Goal: Find specific page/section: Find specific page/section

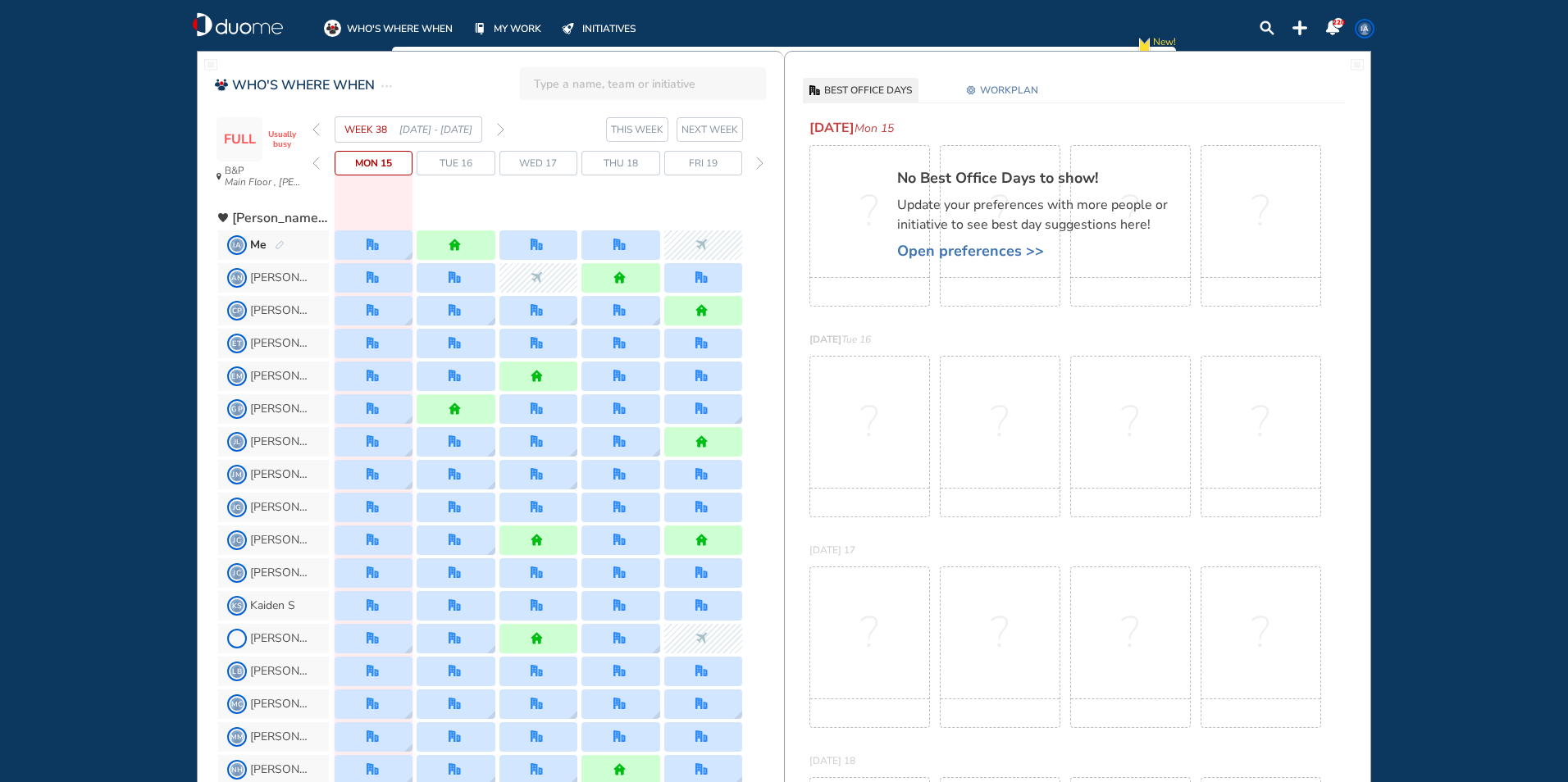
click at [460, 243] on img "home" at bounding box center [454, 244] width 12 height 12
click at [279, 247] on img "pen-edit" at bounding box center [279, 245] width 10 height 10
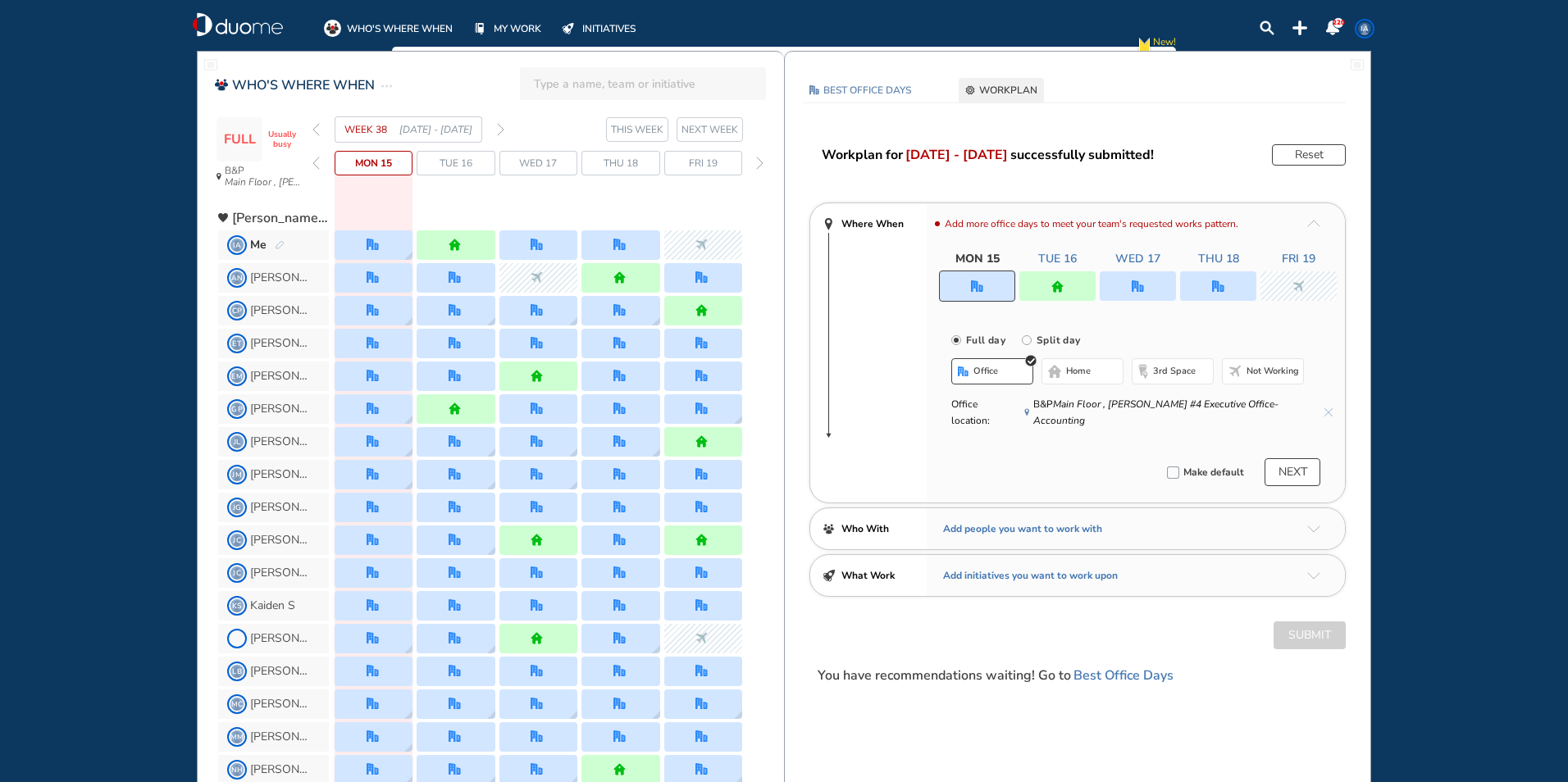
click at [1057, 285] on img "home" at bounding box center [1057, 286] width 12 height 12
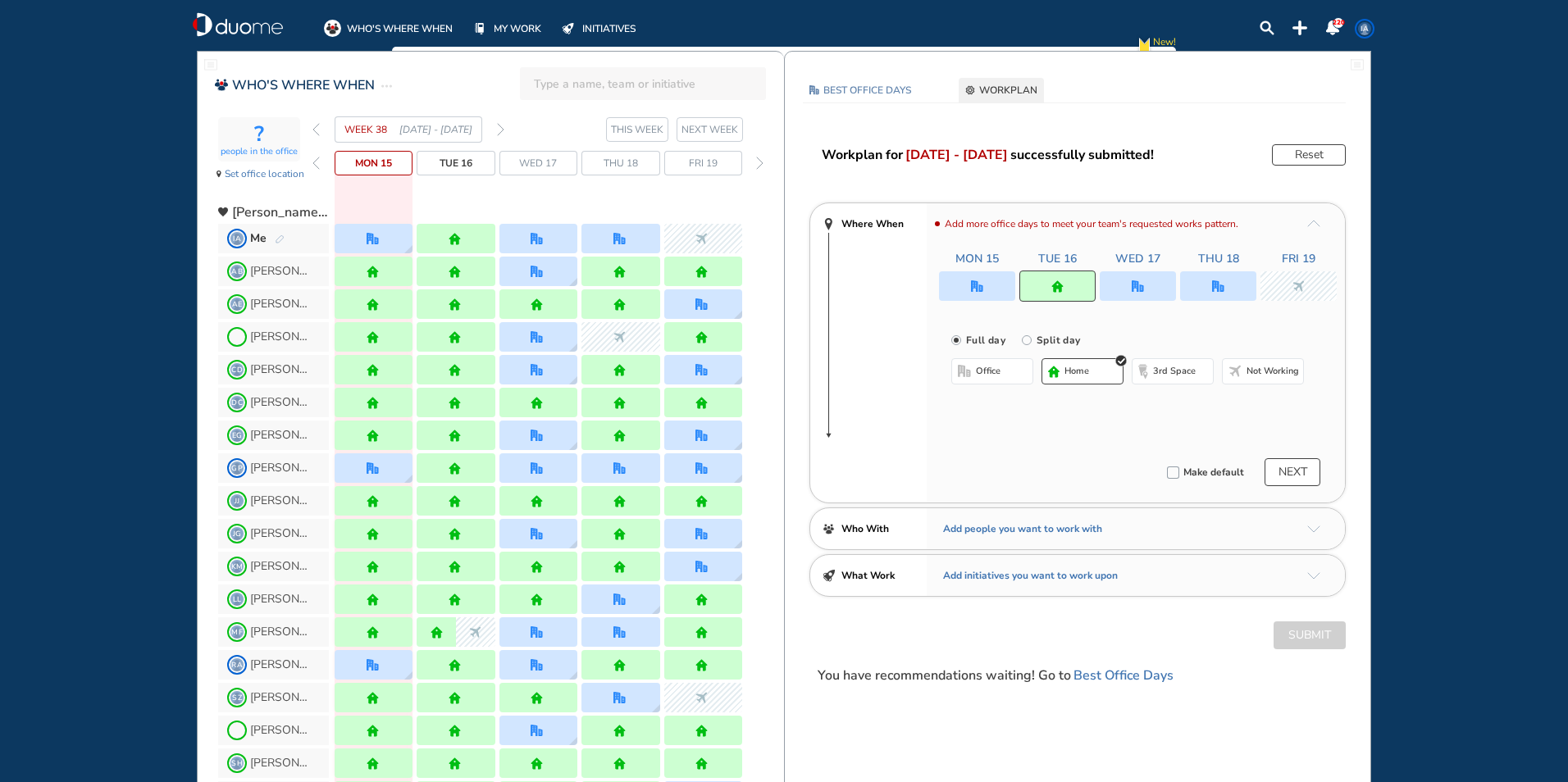
click at [998, 365] on span "office" at bounding box center [988, 372] width 25 height 13
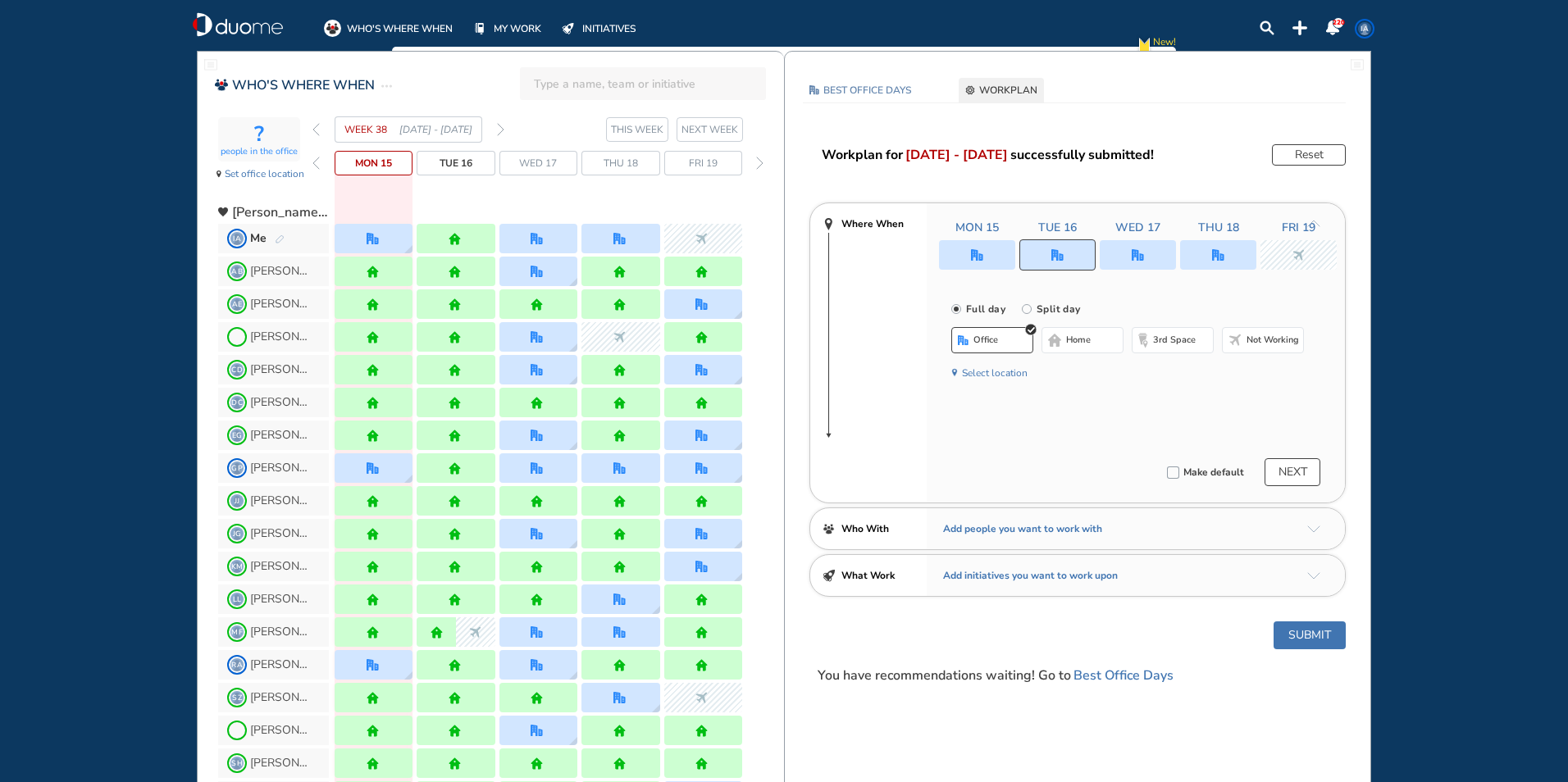
click at [1326, 628] on button "Submit" at bounding box center [1310, 635] width 72 height 28
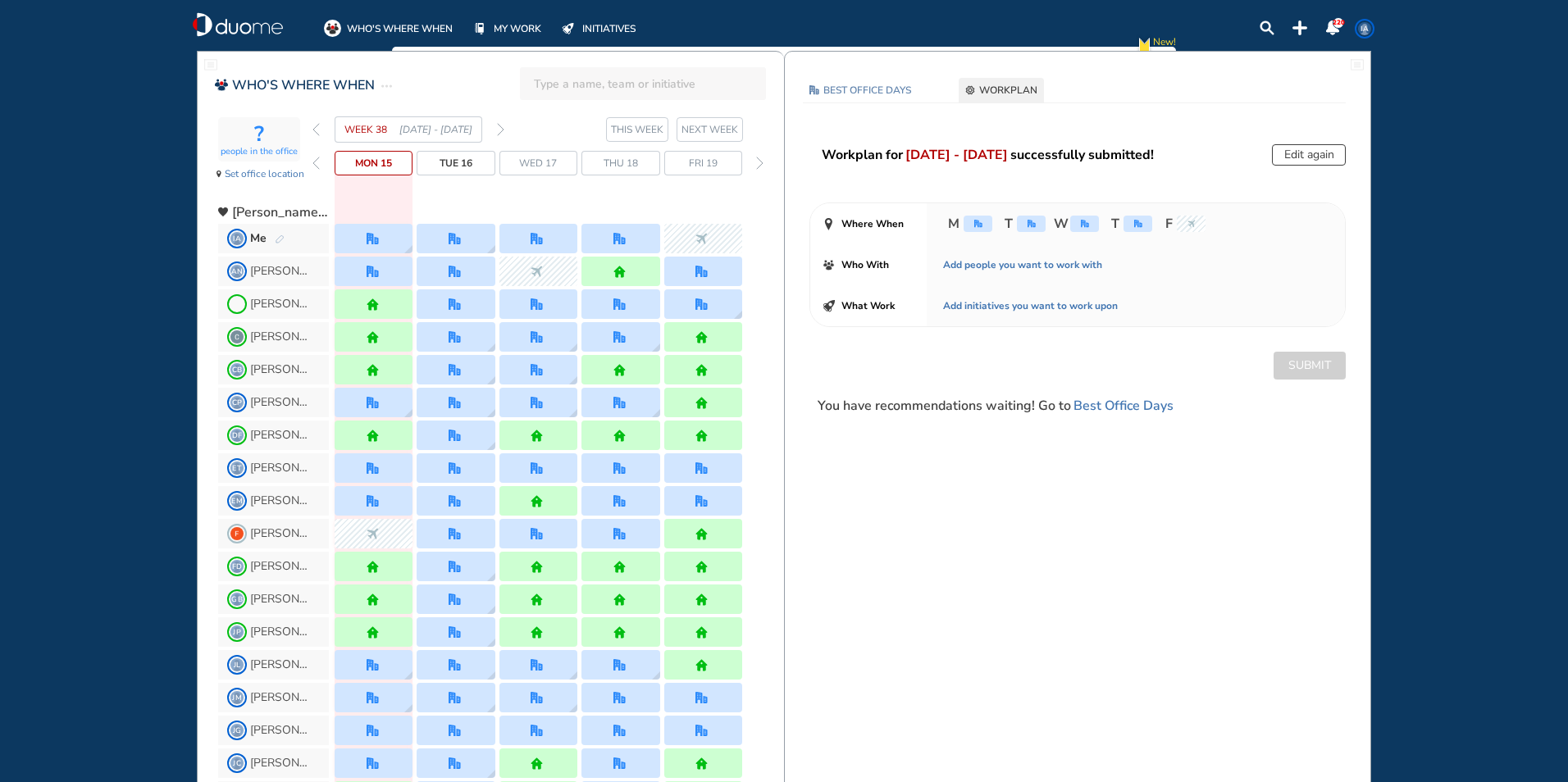
click at [580, 90] on input "search" at bounding box center [648, 84] width 228 height 36
click button "submit" at bounding box center [0, 0] width 0 height 0
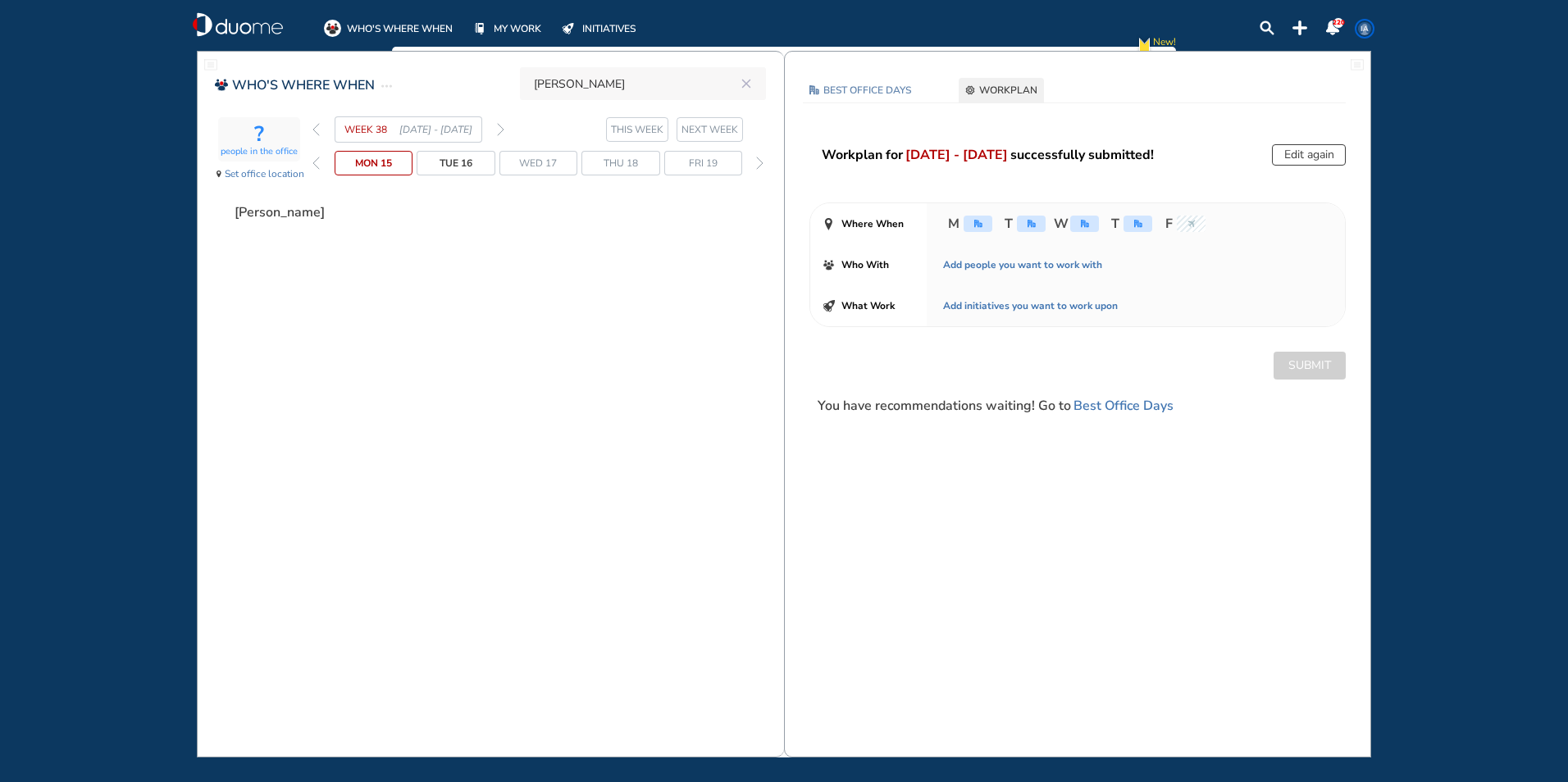
click at [622, 90] on input "[PERSON_NAME]" at bounding box center [634, 84] width 201 height 36
click at [604, 127] on span "[PERSON_NAME]" at bounding box center [598, 126] width 92 height 11
type input "[PERSON_NAME]"
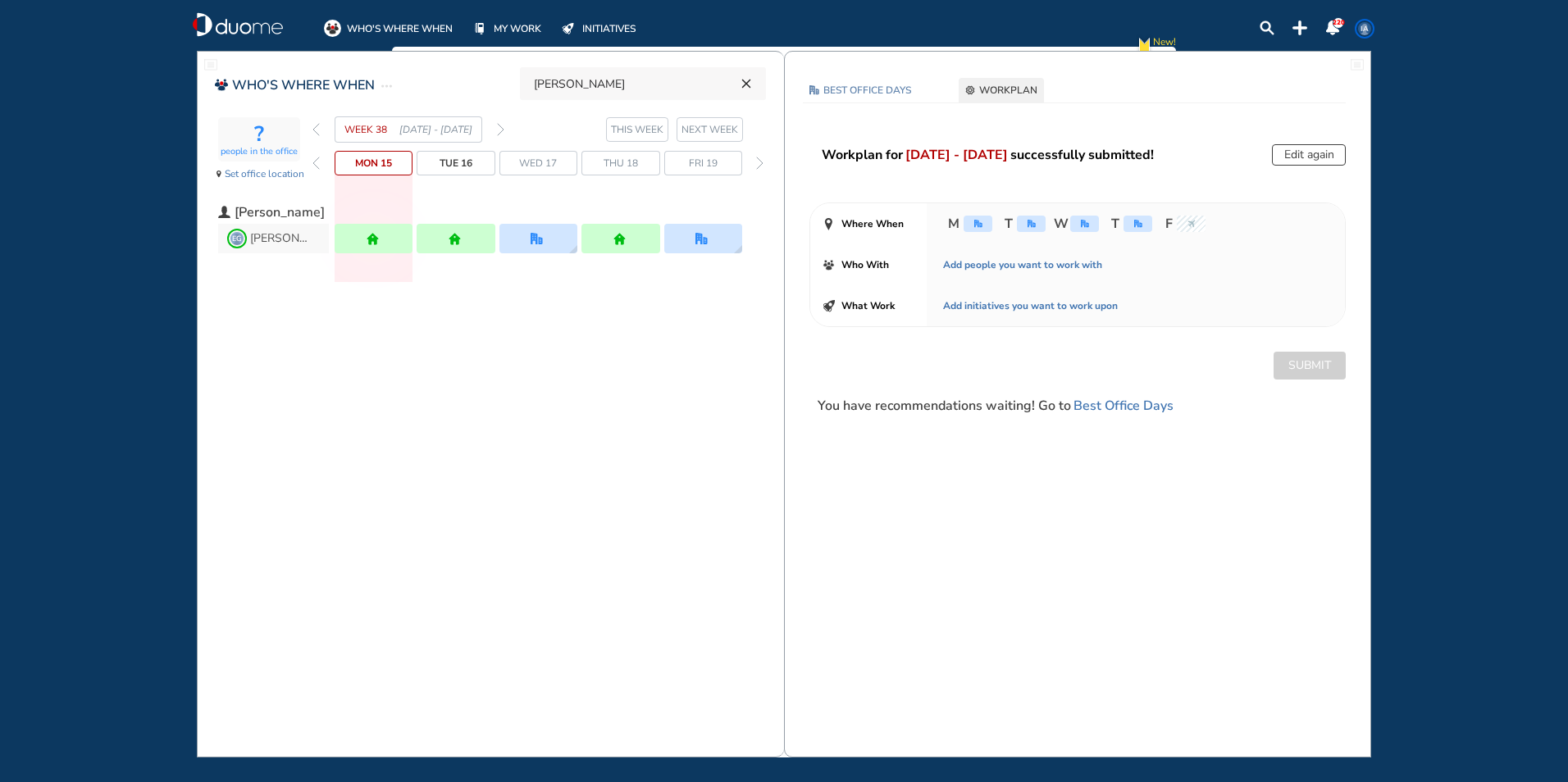
click at [745, 79] on icon "reset" at bounding box center [746, 83] width 16 height 14
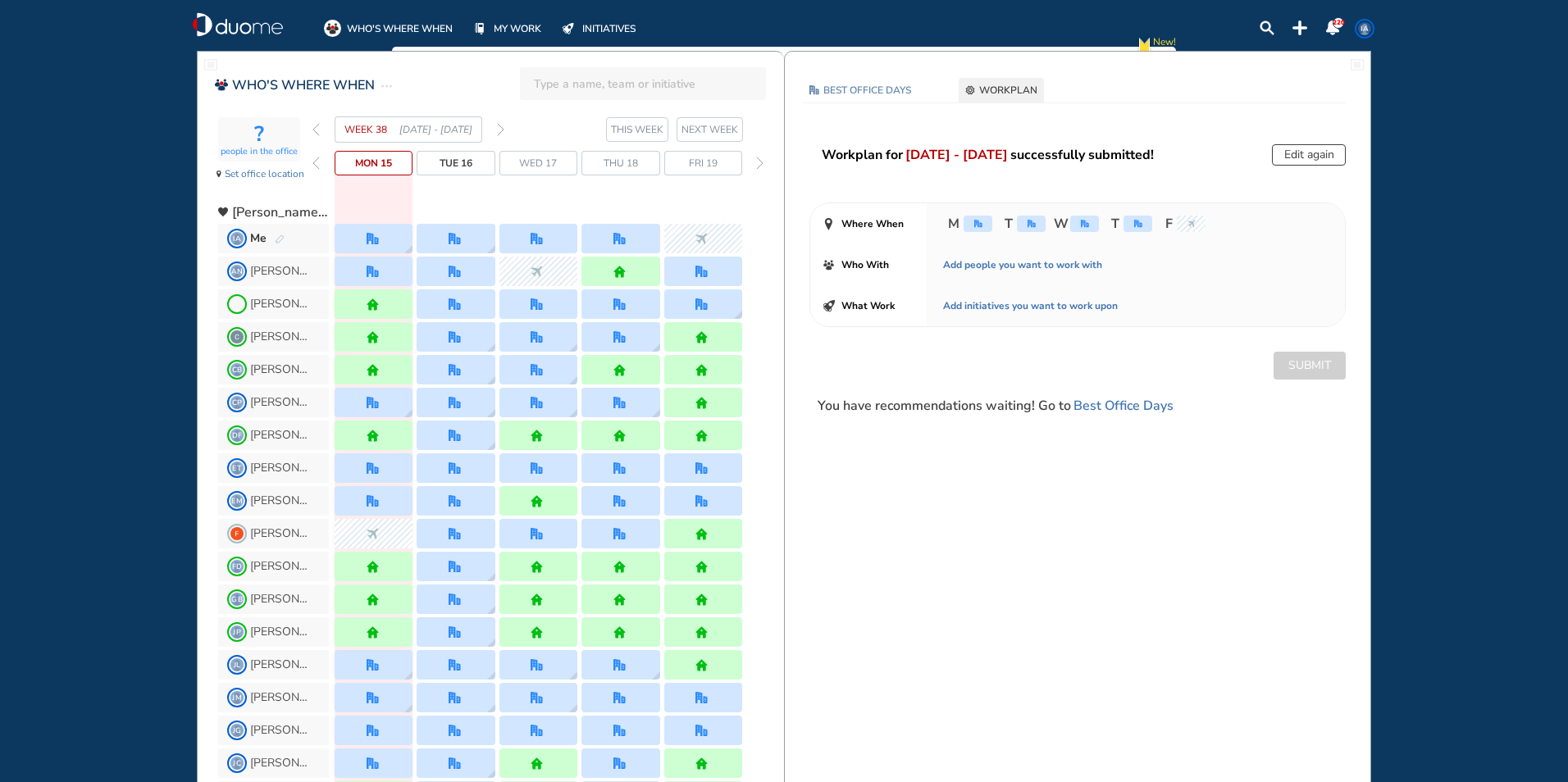
click at [1368, 27] on span "IA" at bounding box center [1365, 29] width 13 height 13
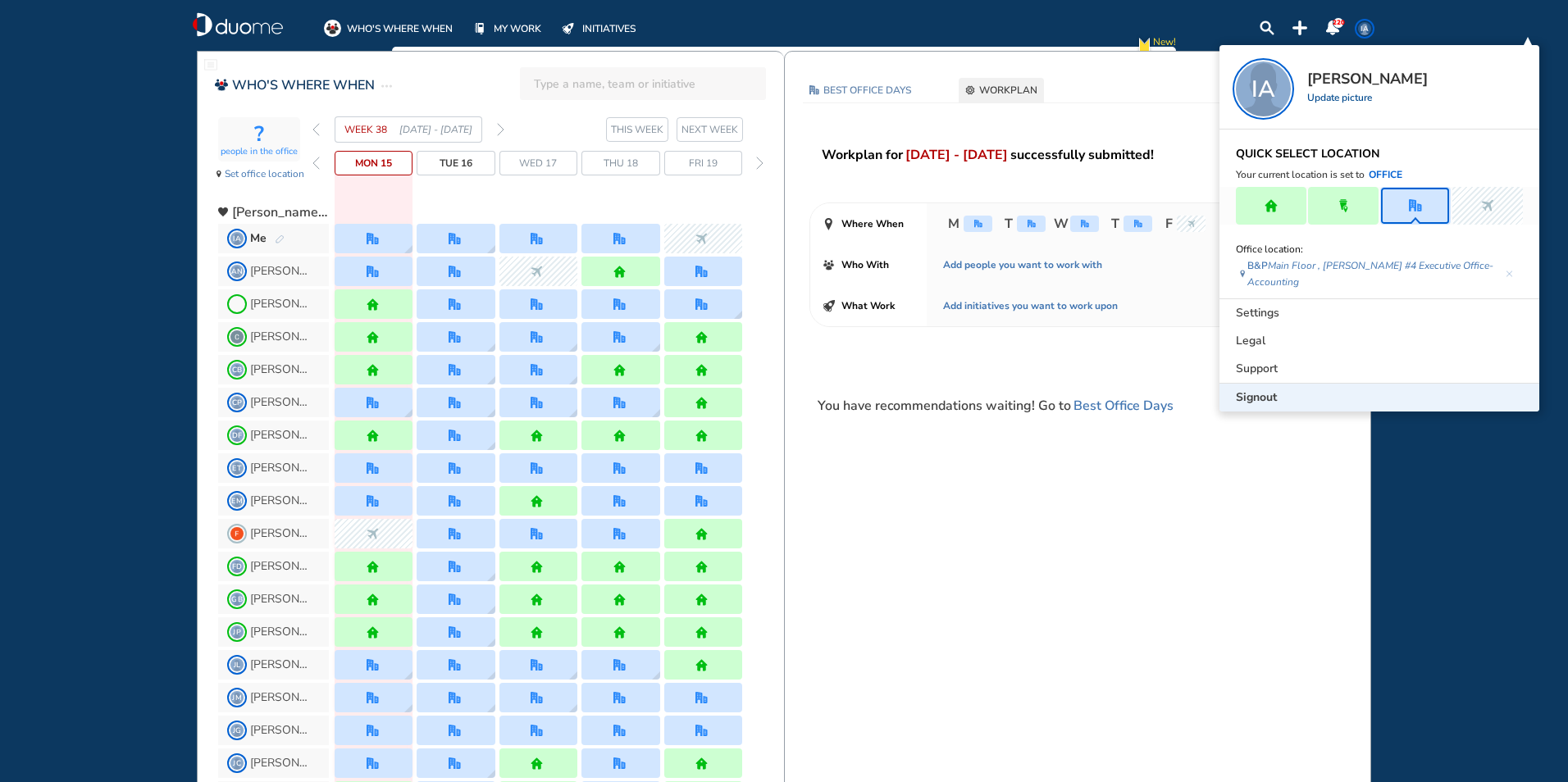
click at [1254, 389] on span "Signout" at bounding box center [1256, 397] width 41 height 16
